Goal: Register for event/course

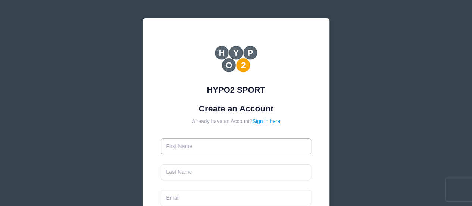
click at [211, 147] on input "text" at bounding box center [236, 146] width 150 height 16
type input "Niamh"
type input "O Mahony"
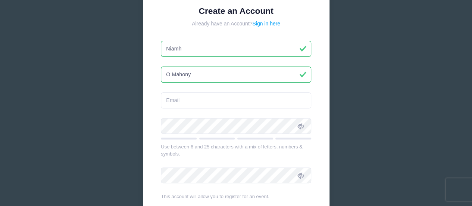
scroll to position [98, 0]
click at [207, 105] on input "email" at bounding box center [236, 100] width 150 height 16
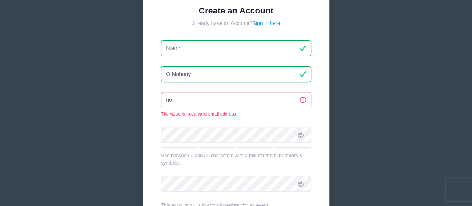
type input "n"
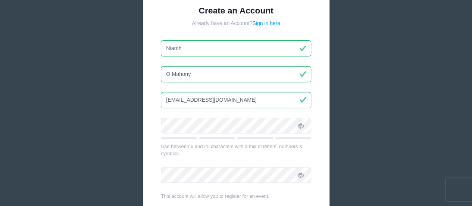
type input "omahonyniamh12@gmail.com"
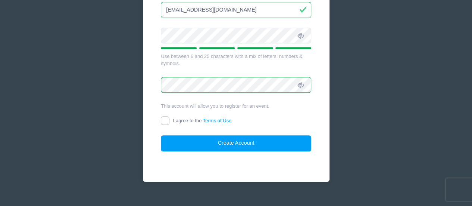
scroll to position [190, 0]
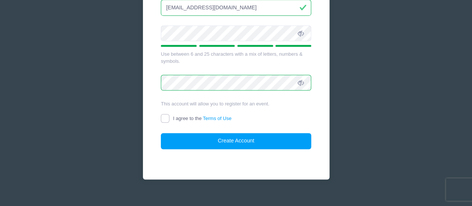
click at [166, 116] on input "I agree to the Terms of Use" at bounding box center [165, 118] width 9 height 9
checkbox input "true"
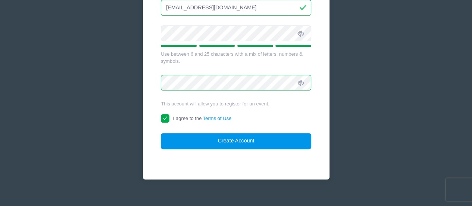
click at [188, 141] on button "Create Account" at bounding box center [236, 141] width 150 height 16
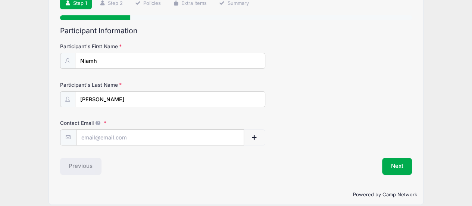
scroll to position [60, 0]
click at [124, 138] on input "Contact Email" at bounding box center [159, 137] width 167 height 16
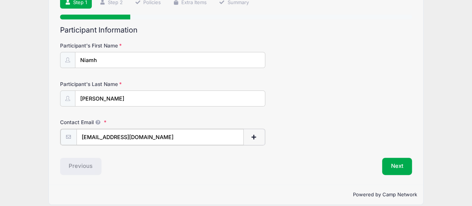
type input "omahonyniamh12@gmail.com"
click at [164, 163] on div "Previous" at bounding box center [146, 165] width 180 height 17
click at [79, 98] on input "Mahony" at bounding box center [170, 99] width 190 height 16
type input "O Mahony"
click at [409, 164] on button "Next" at bounding box center [397, 165] width 30 height 17
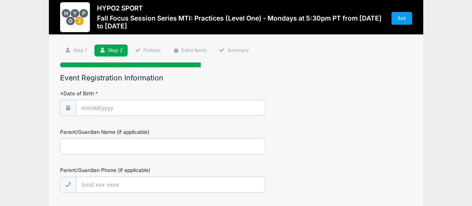
scroll to position [0, 0]
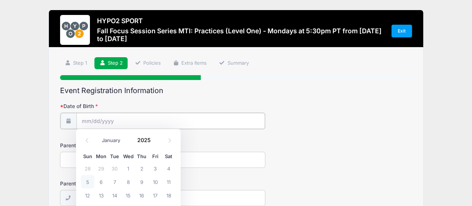
click at [127, 119] on input "Date of Birth" at bounding box center [170, 121] width 188 height 16
click at [155, 142] on span at bounding box center [155, 143] width 5 height 6
click at [154, 144] on span at bounding box center [155, 143] width 5 height 6
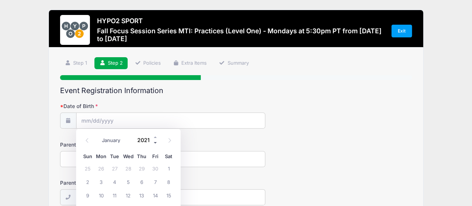
click at [154, 144] on span at bounding box center [155, 143] width 5 height 6
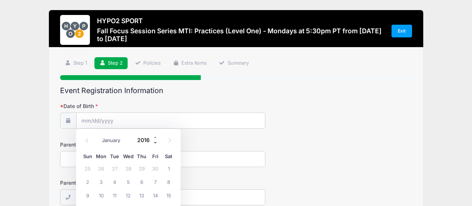
click at [154, 144] on span at bounding box center [155, 143] width 5 height 6
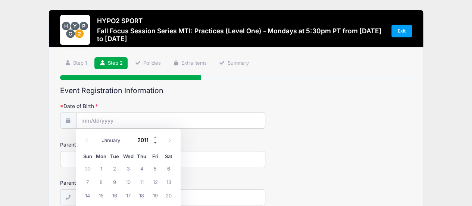
click at [154, 144] on span at bounding box center [155, 143] width 5 height 6
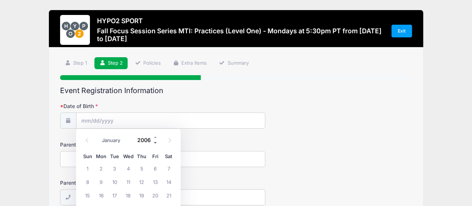
click at [154, 144] on span at bounding box center [155, 143] width 5 height 6
type input "2002"
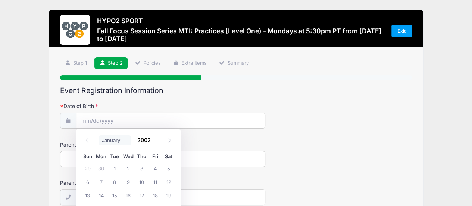
click at [106, 141] on select "January February March April May June July August September October November De…" at bounding box center [114, 140] width 33 height 10
select select "7"
click at [98, 135] on select "January February March April May June July August September October November De…" at bounding box center [114, 140] width 33 height 10
click at [167, 178] on span "10" at bounding box center [168, 181] width 13 height 13
type input "08/10/2002"
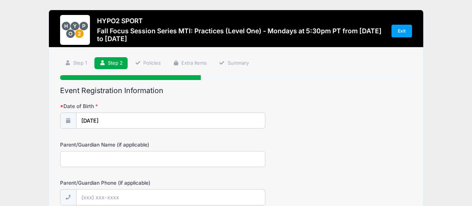
click at [107, 154] on input "Parent/Guardian Name (if applicable)" at bounding box center [162, 159] width 205 height 16
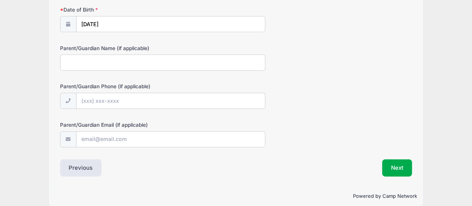
scroll to position [104, 0]
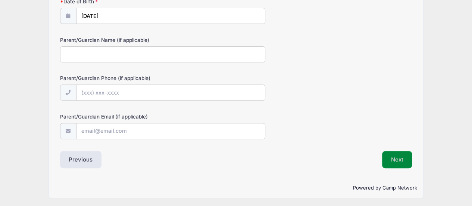
click at [395, 157] on button "Next" at bounding box center [397, 159] width 30 height 17
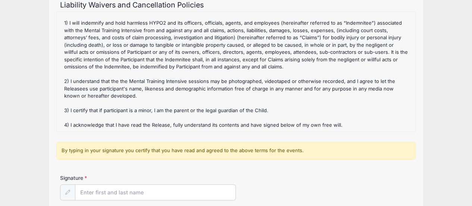
scroll to position [55, 0]
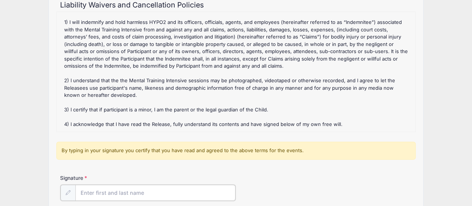
click at [119, 185] on input "Signature" at bounding box center [155, 192] width 160 height 16
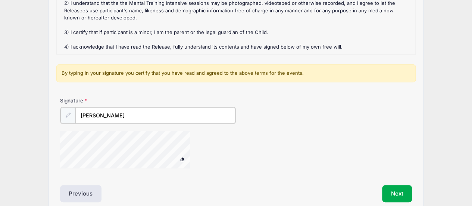
scroll to position [174, 0]
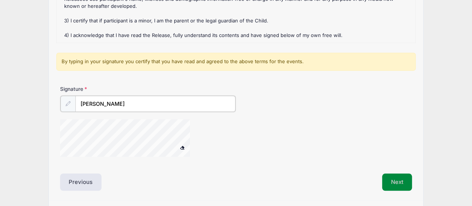
type input "NIAMH O MAHONY"
click at [401, 182] on button "Next" at bounding box center [397, 180] width 30 height 17
click at [385, 181] on button "Next" at bounding box center [397, 180] width 30 height 17
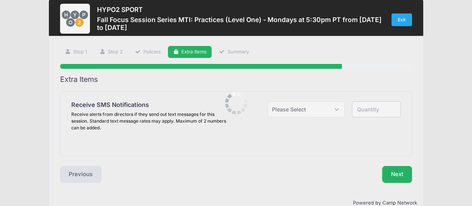
scroll to position [0, 0]
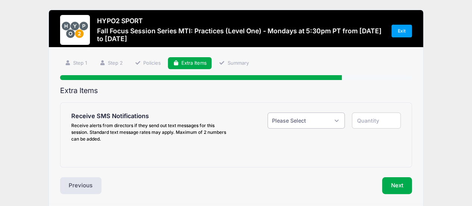
click at [321, 116] on select "Please Select Yes ($0.00) No" at bounding box center [305, 120] width 77 height 16
select select "0"
click at [267, 112] on select "Please Select Yes ($0.00) No" at bounding box center [305, 120] width 77 height 16
type input "0"
click at [397, 179] on button "Next" at bounding box center [397, 185] width 30 height 17
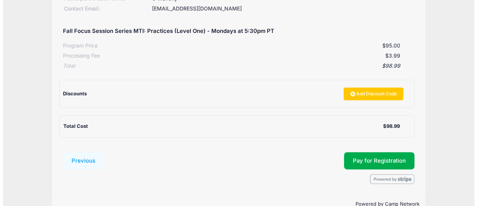
scroll to position [148, 0]
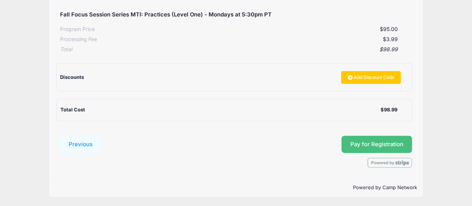
click at [359, 148] on button "Pay for Registration" at bounding box center [376, 143] width 71 height 17
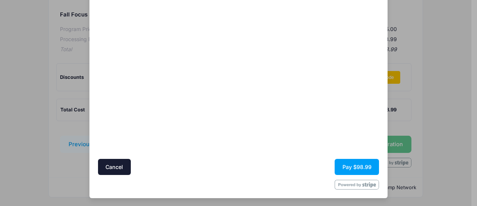
scroll to position [93, 0]
click at [355, 163] on button "Pay $98.99" at bounding box center [357, 167] width 44 height 16
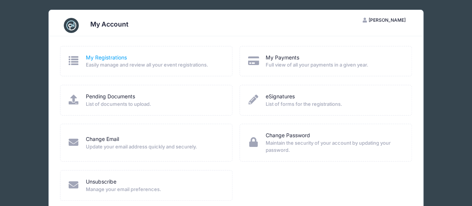
click at [102, 57] on link "My Registrations" at bounding box center [106, 58] width 41 height 8
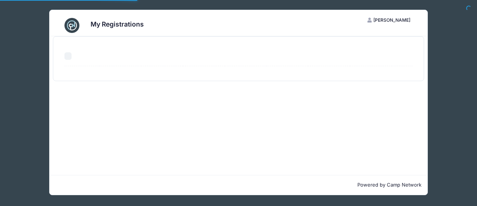
select select "50"
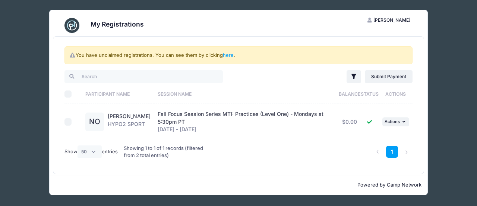
click at [158, 148] on div "Showing 1 to 1 of 1 records (filtered from 2 total entries)" at bounding box center [165, 152] width 82 height 24
click at [96, 151] on select "All 10 25 50" at bounding box center [90, 151] width 25 height 13
click at [78, 145] on select "All 10 25 50" at bounding box center [90, 151] width 25 height 13
click at [142, 152] on div "Showing 1 to 1 of 1 records (filtered from 2 total entries)" at bounding box center [165, 152] width 82 height 24
click at [390, 151] on link "1" at bounding box center [392, 151] width 12 height 12
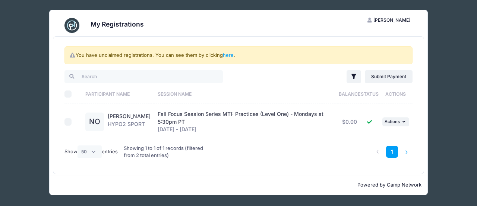
click at [408, 153] on li at bounding box center [407, 151] width 12 height 12
click at [145, 150] on div "Showing 1 to 1 of 1 records (filtered from 2 total entries)" at bounding box center [165, 152] width 82 height 24
click at [179, 115] on span "Fall Focus Session Series MTI: Practices (Level One) - Mondays at 5:30pm PT" at bounding box center [241, 117] width 166 height 14
click at [231, 56] on link "here" at bounding box center [228, 55] width 11 height 6
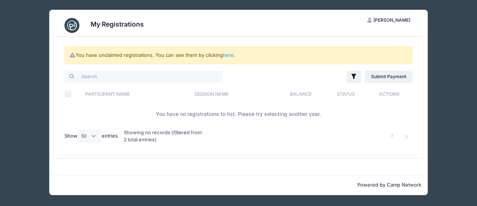
click at [146, 131] on div "Showing no records (filtered from 2 total entries)" at bounding box center [165, 136] width 82 height 24
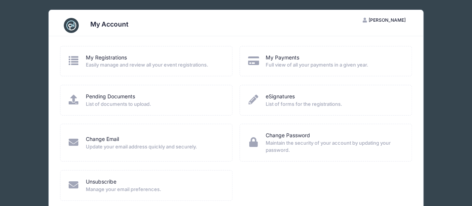
click at [119, 66] on span "Easily manage and review all your event registrations." at bounding box center [154, 64] width 137 height 7
click at [116, 54] on link "My Registrations" at bounding box center [106, 58] width 41 height 8
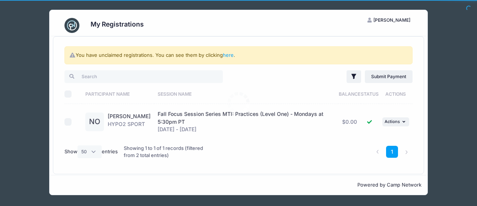
select select "50"
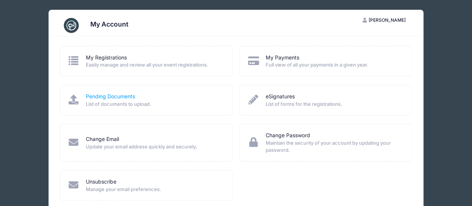
click at [117, 98] on link "Pending Documents" at bounding box center [110, 97] width 49 height 8
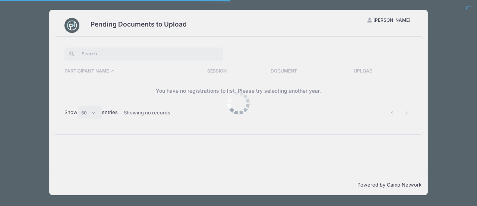
select select "50"
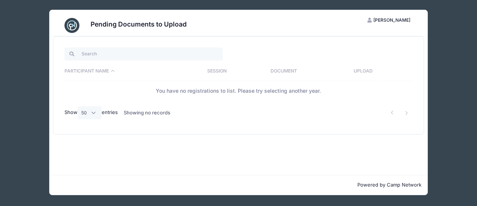
click at [217, 71] on th "Session" at bounding box center [236, 71] width 64 height 19
click at [217, 71] on th "Session" at bounding box center [227, 71] width 80 height 19
click at [113, 69] on th "Participant Name" at bounding box center [126, 71] width 123 height 19
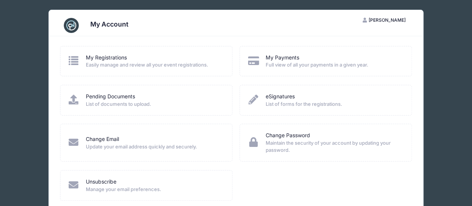
click at [388, 18] on span "[PERSON_NAME]" at bounding box center [387, 20] width 37 height 6
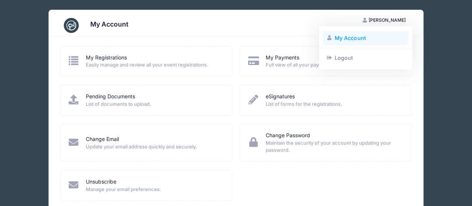
click at [339, 34] on link "My Account" at bounding box center [366, 38] width 86 height 14
